Goal: Task Accomplishment & Management: Manage account settings

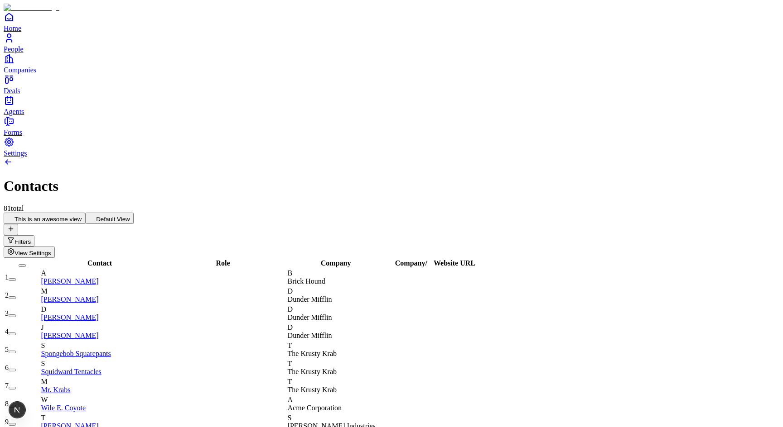
click at [51, 250] on span "View Settings" at bounding box center [32, 253] width 37 height 7
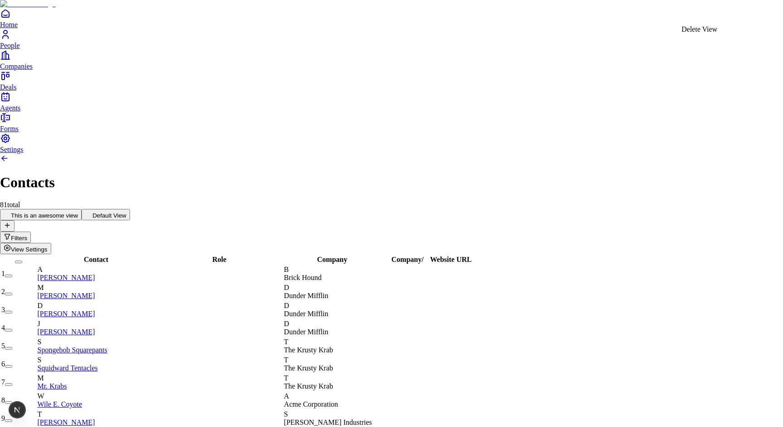
click at [717, 30] on div "Delete View" at bounding box center [699, 29] width 36 height 8
type input "**********"
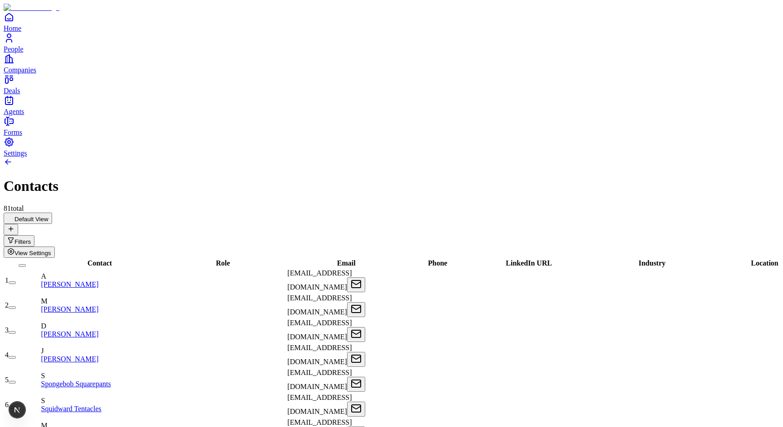
click at [52, 213] on button "Default View" at bounding box center [28, 218] width 48 height 11
click at [14, 226] on icon at bounding box center [10, 229] width 7 height 7
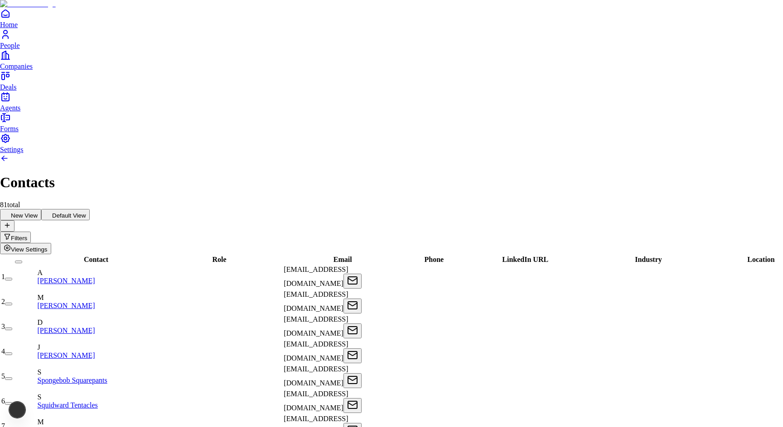
type input "********"
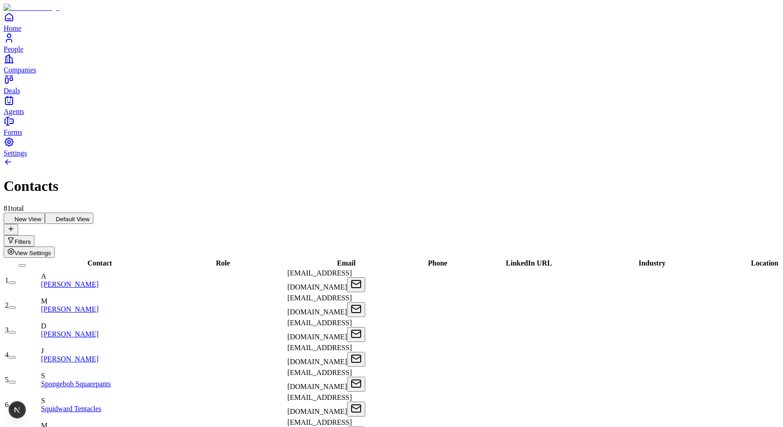
click at [51, 250] on span "View Settings" at bounding box center [32, 253] width 37 height 7
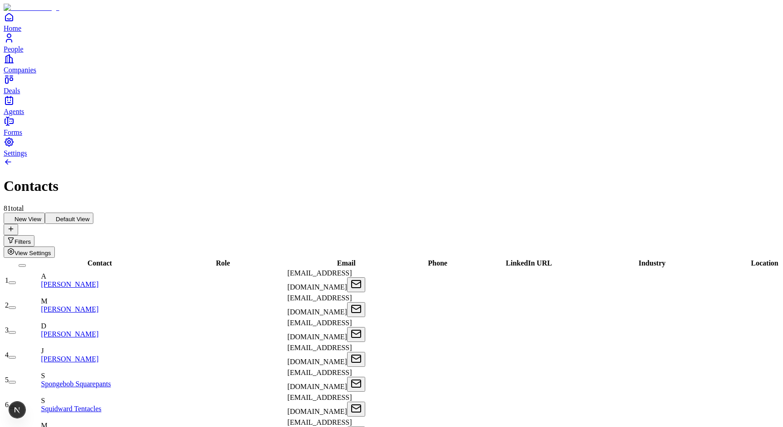
click at [13, 160] on link at bounding box center [8, 164] width 9 height 8
click at [730, 158] on div "Contacts 81 total" at bounding box center [391, 185] width 775 height 55
click at [51, 250] on span "View Settings" at bounding box center [32, 253] width 37 height 7
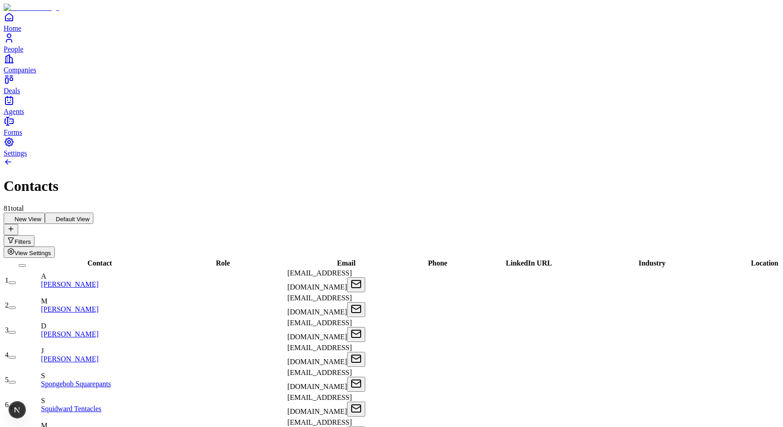
click at [51, 250] on span "View Settings" at bounding box center [32, 253] width 37 height 7
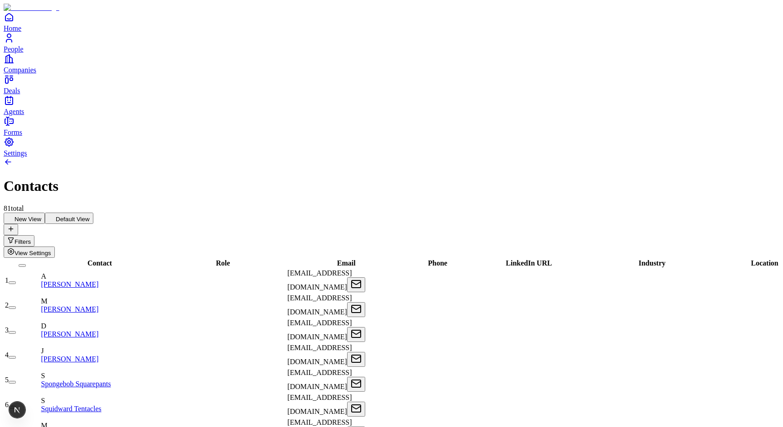
click at [34, 235] on button "Filters" at bounding box center [19, 240] width 31 height 11
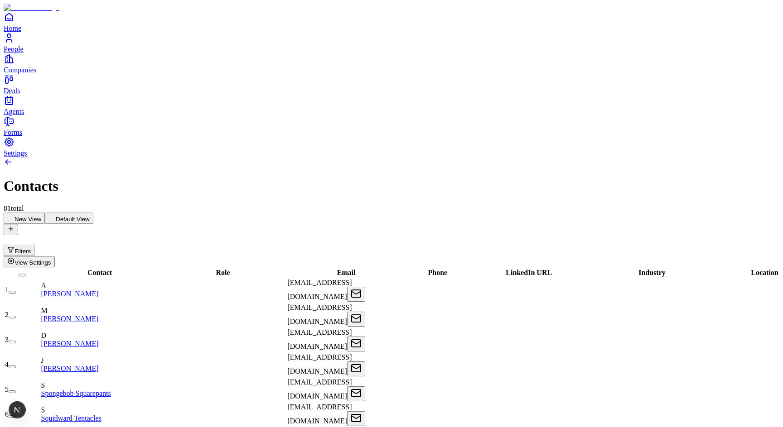
click at [591, 158] on div "Contacts 81 total" at bounding box center [391, 185] width 775 height 55
